Goal: Find specific page/section: Find specific page/section

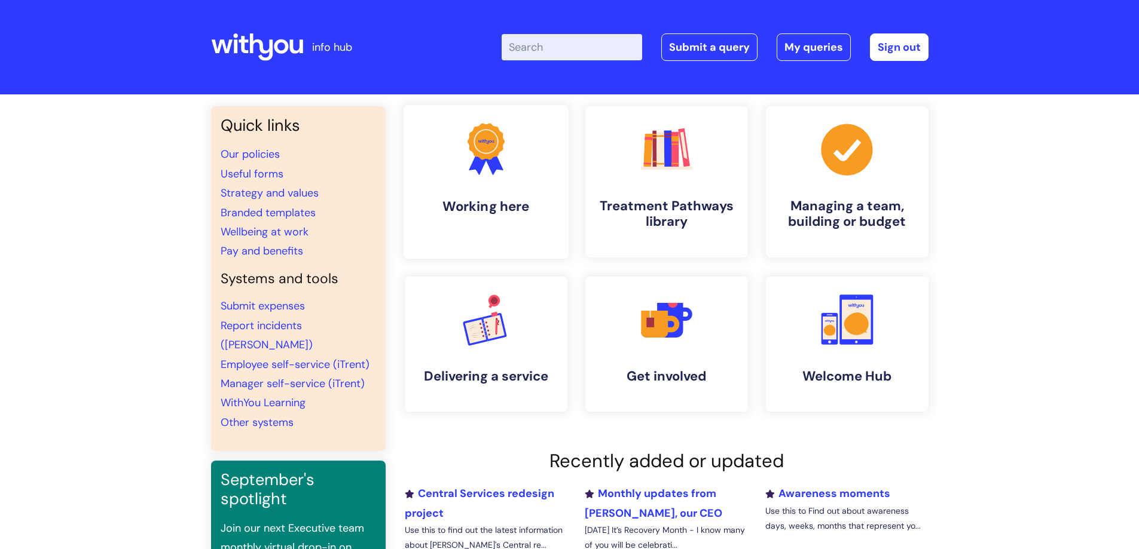
click at [516, 166] on link ".cls-1{fill:#f89b22;}.cls-1,.cls-2,.cls-3{stroke-width:0px;}.cls-2{fill:#2d3cff…" at bounding box center [485, 182] width 165 height 154
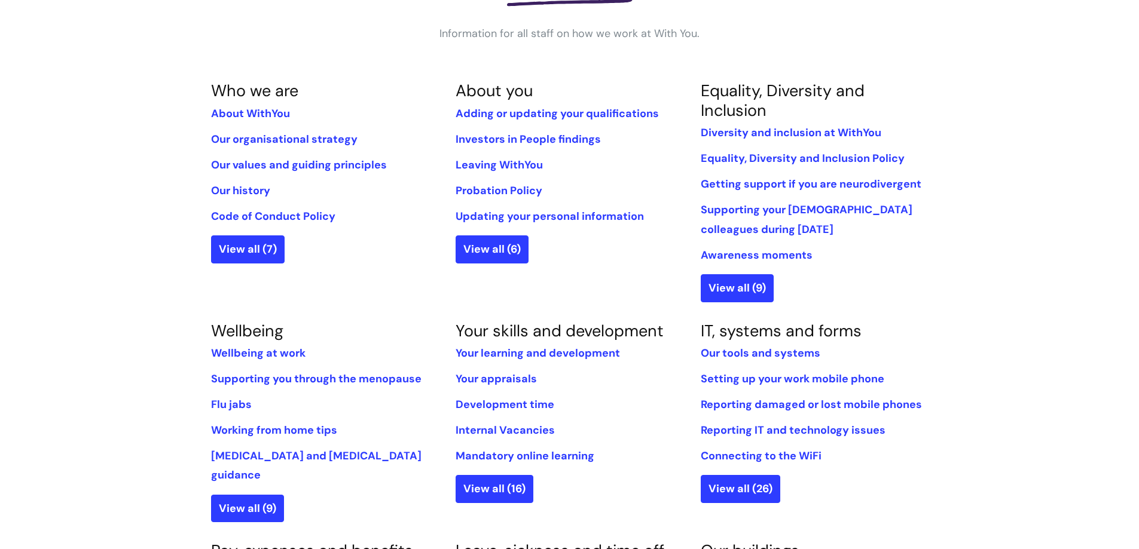
scroll to position [239, 0]
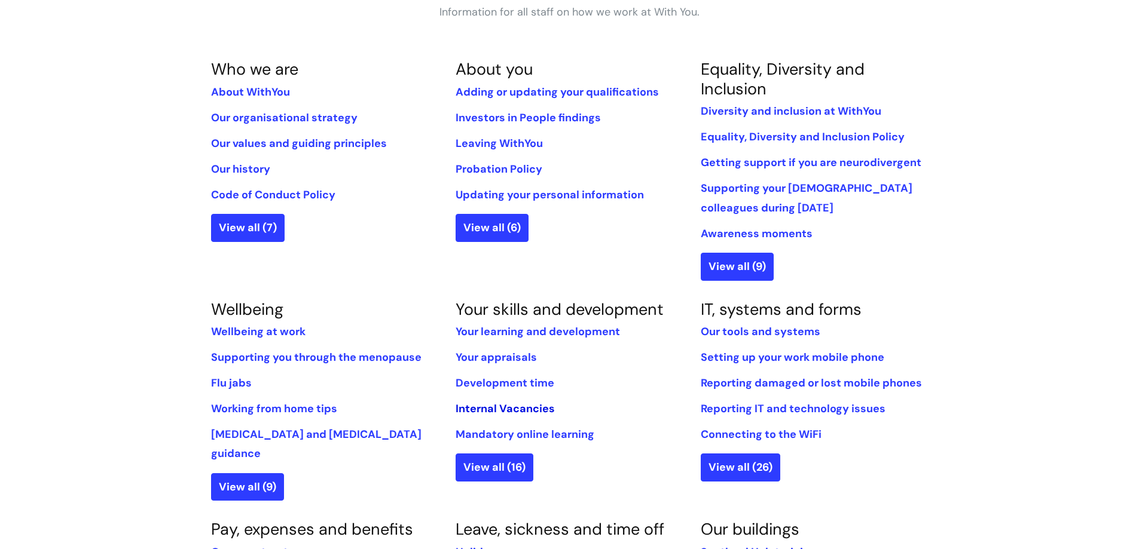
click at [487, 410] on link "Internal Vacancies" at bounding box center [505, 409] width 99 height 14
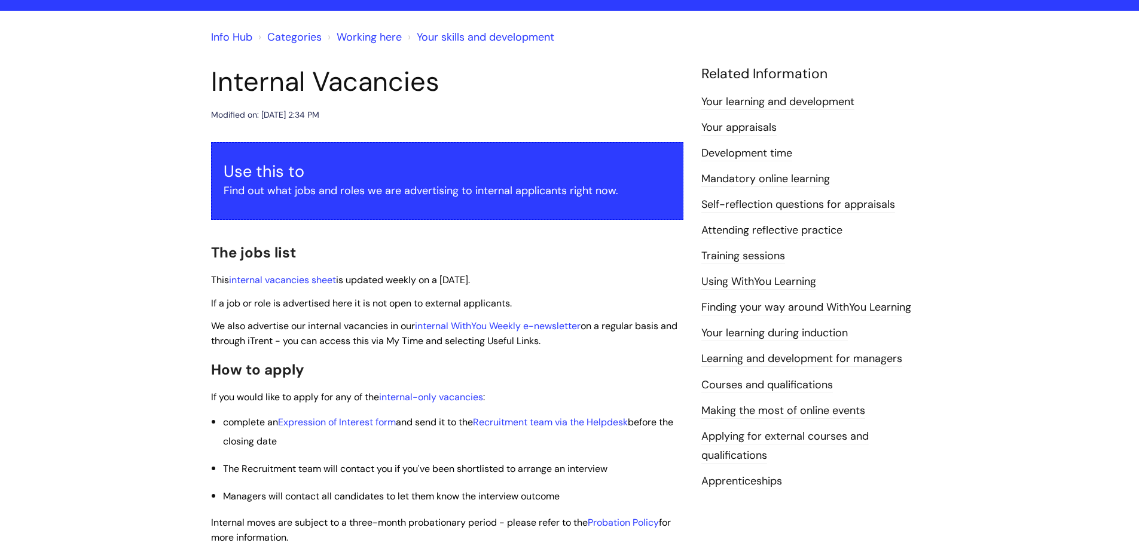
scroll to position [179, 0]
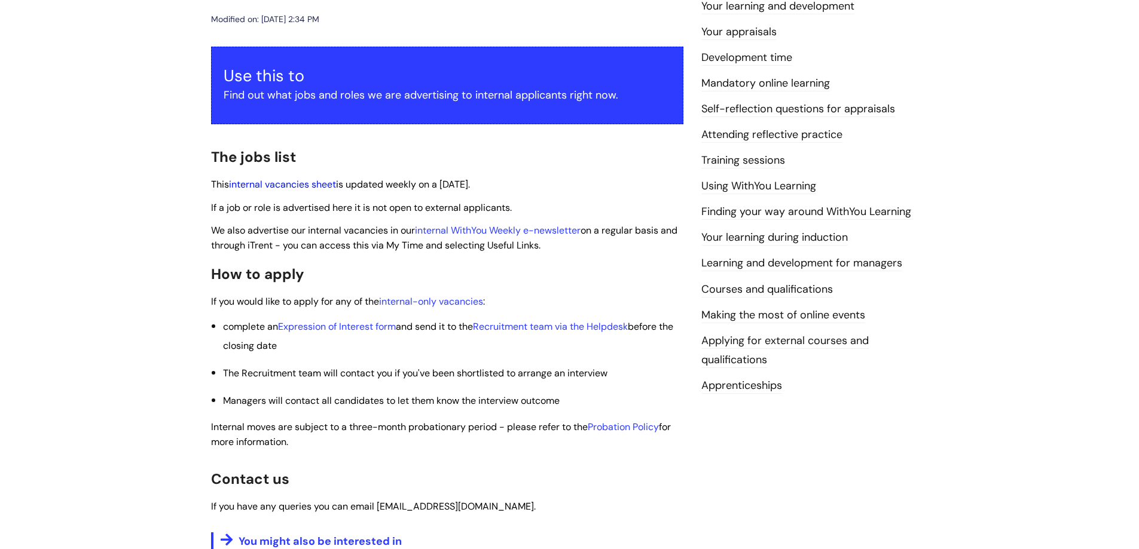
click at [300, 182] on link "internal vacancies sheet" at bounding box center [282, 184] width 107 height 13
